Goal: Task Accomplishment & Management: Manage account settings

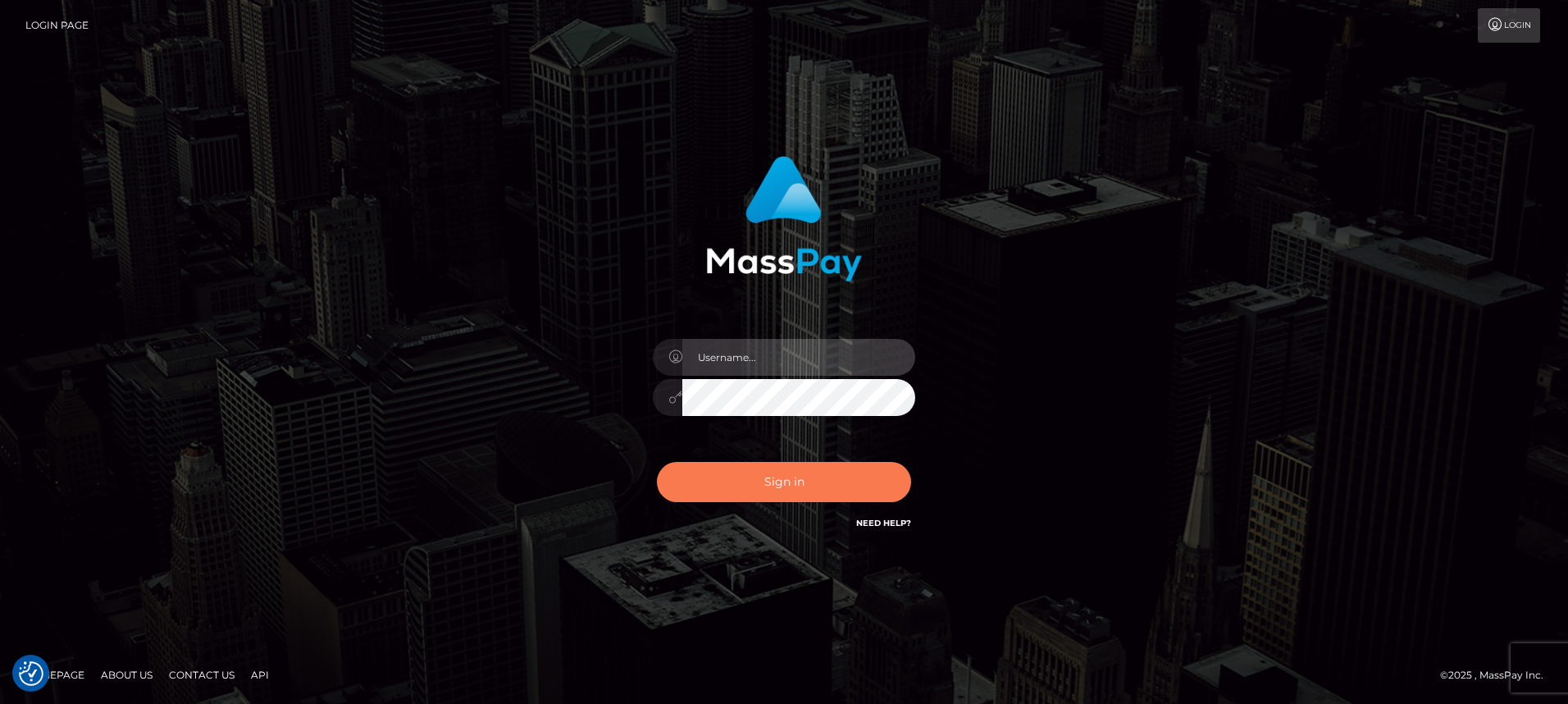
type input "mariolabugaj"
click at [764, 484] on button "Sign in" at bounding box center [784, 481] width 254 height 40
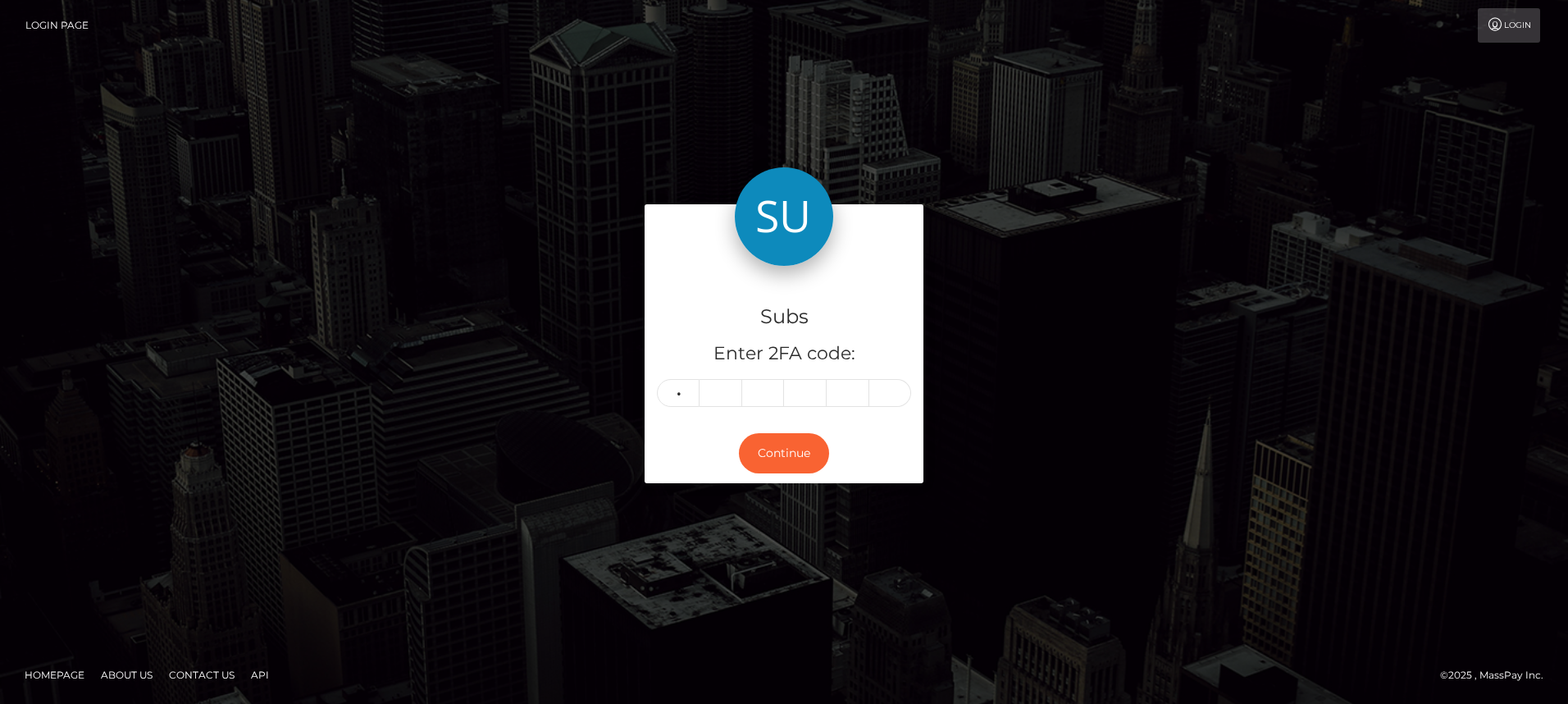
type input "8"
type input "5"
type input "3"
type input "0"
type input "3"
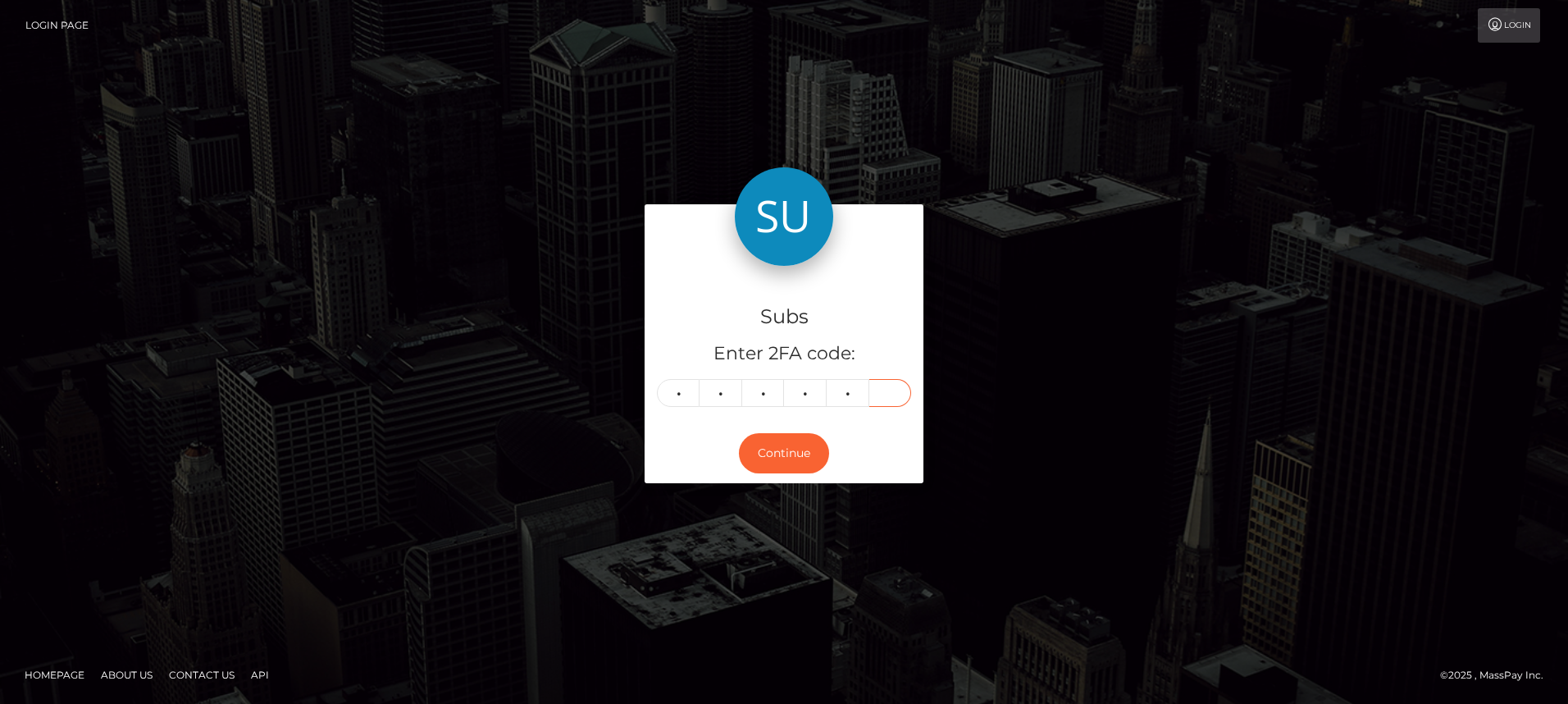
type input "3"
